Goal: Information Seeking & Learning: Understand process/instructions

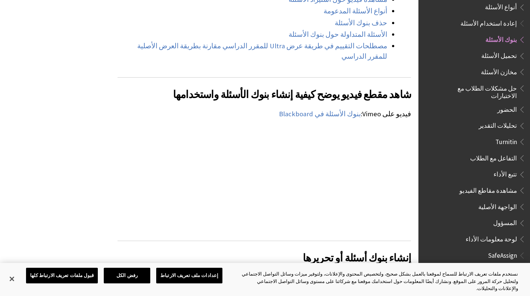
scroll to position [682, 0]
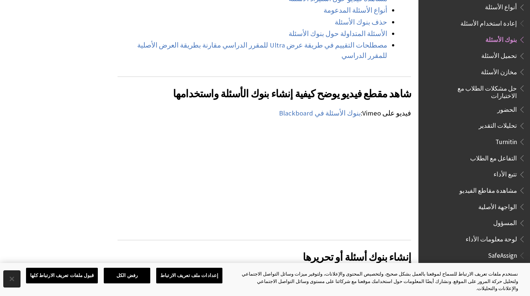
click at [12, 287] on button "إغلاق" at bounding box center [12, 279] width 16 height 16
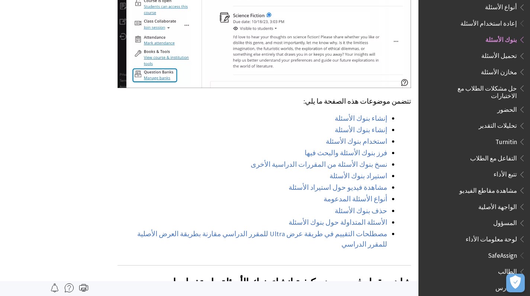
scroll to position [493, 0]
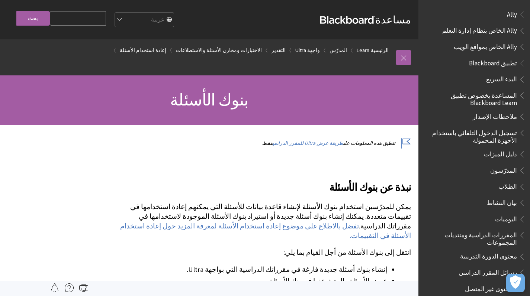
scroll to position [1013, 0]
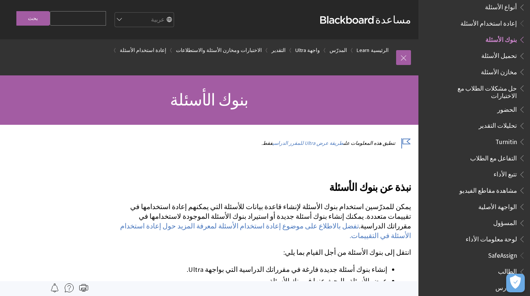
click at [504, 66] on span "مخازن الأسئلة" at bounding box center [485, 72] width 80 height 13
